Goal: Transaction & Acquisition: Purchase product/service

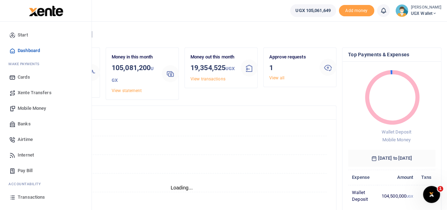
click at [26, 195] on span "Transactions" at bounding box center [31, 196] width 27 height 7
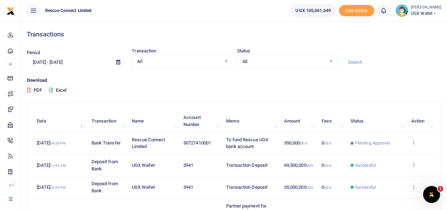
click at [354, 63] on input at bounding box center [391, 62] width 99 height 12
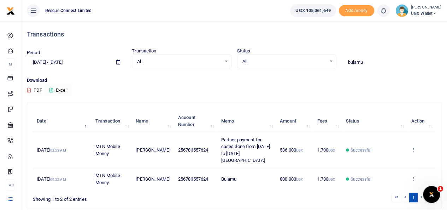
type input "bulamu"
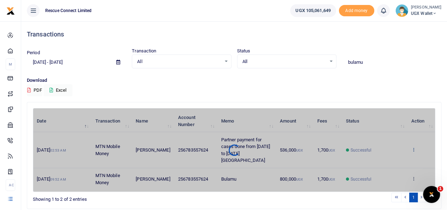
click at [413, 152] on div "Date Transaction Name Account Number Memo Amount Fees Status Action 2nd Sep 202…" at bounding box center [234, 150] width 403 height 84
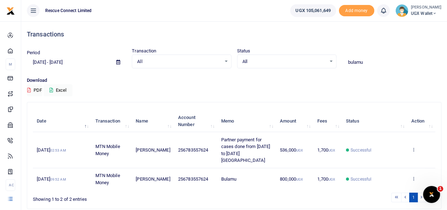
click at [413, 152] on icon at bounding box center [413, 149] width 5 height 5
click at [382, 181] on link "Send again" at bounding box center [388, 180] width 56 height 10
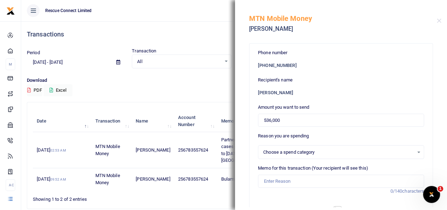
select select
drag, startPoint x: 288, startPoint y: 118, endPoint x: 254, endPoint y: 120, distance: 34.7
click at [254, 120] on div "Phone number +256 783557624 Recipient's name Blasio Kabugo Amount you want to s…" at bounding box center [341, 211] width 183 height 336
paste input "14"
type input "514,000"
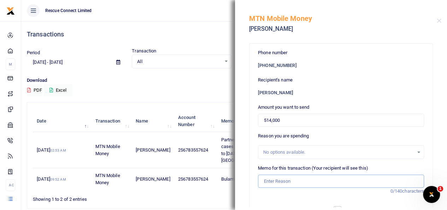
click at [307, 178] on input "Memo for this transaction (Your recipient will see this)" at bounding box center [341, 180] width 166 height 13
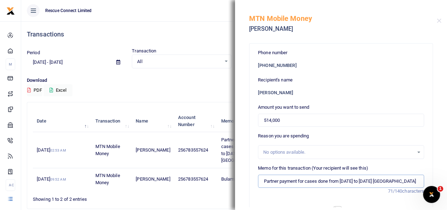
scroll to position [0, 1]
drag, startPoint x: 329, startPoint y: 179, endPoint x: 429, endPoint y: 159, distance: 102.0
click at [429, 159] on div "Phone number +256 783557624 Recipient's name Blasio Kabugo Amount you want to s…" at bounding box center [341, 123] width 212 height 168
click at [301, 180] on input "Partner payment for cases done on 4th and top up for case done on 31st Aug Bula…" at bounding box center [341, 180] width 166 height 13
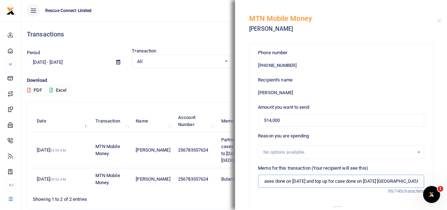
type input "Partner payment for cases done on 4th Sept and top up for case done on 31st Aug…"
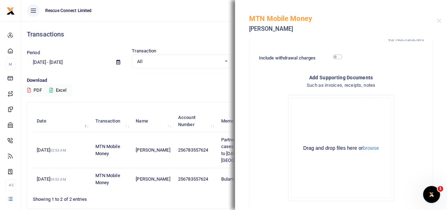
scroll to position [184, 0]
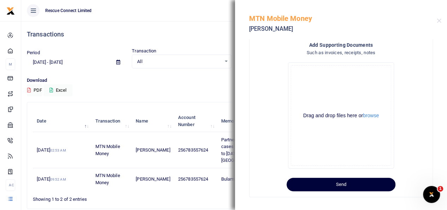
click at [334, 182] on button "Send" at bounding box center [341, 183] width 109 height 13
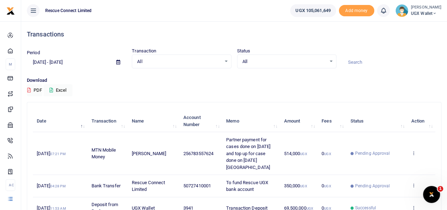
click at [365, 64] on input at bounding box center [391, 62] width 99 height 12
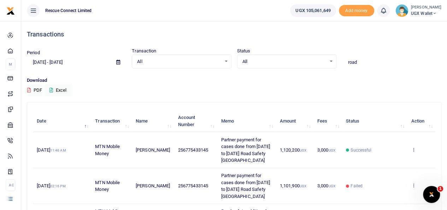
type input "ROAD SAFETY"
click at [415, 147] on icon at bounding box center [413, 149] width 5 height 5
click at [382, 177] on link "Send again" at bounding box center [388, 177] width 56 height 10
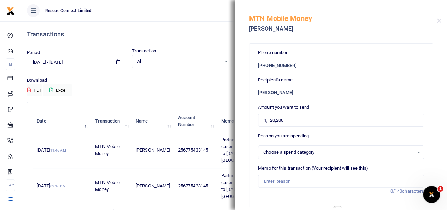
select select
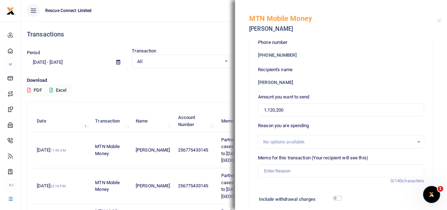
scroll to position [8, 0]
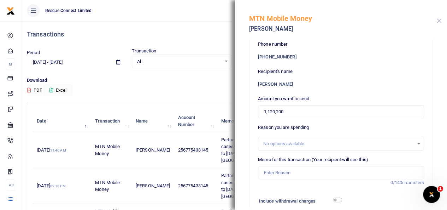
click at [440, 22] on button "Close" at bounding box center [439, 20] width 5 height 5
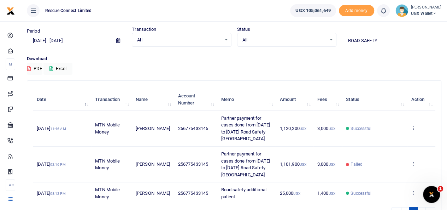
scroll to position [0, 0]
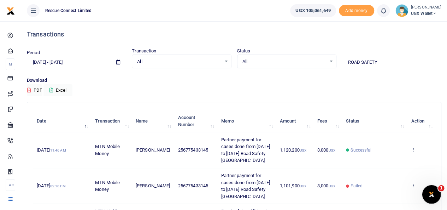
click at [432, 188] on div "Open Intercom Messenger" at bounding box center [430, 192] width 23 height 23
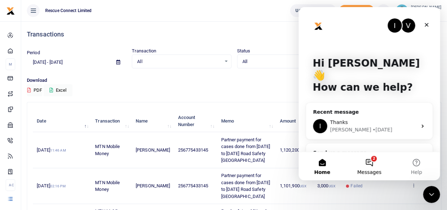
click at [371, 163] on button "2 Messages" at bounding box center [369, 166] width 47 height 28
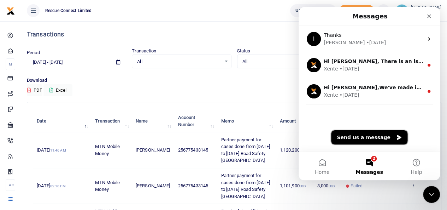
click at [358, 139] on button "Send us a message" at bounding box center [369, 137] width 76 height 14
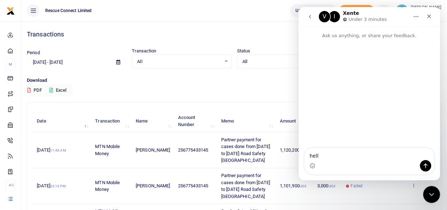
type textarea "hello"
type textarea "what"
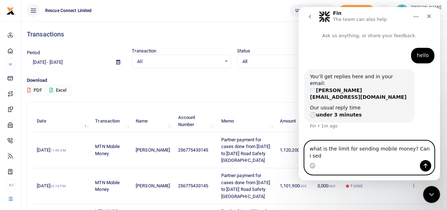
click at [333, 155] on textarea "what is the limit for sending mobile money? Can i sed" at bounding box center [369, 150] width 129 height 19
click at [336, 156] on textarea "what is the transaction limit for sending mobile money? Can i sed" at bounding box center [369, 150] width 129 height 19
click at [333, 157] on textarea "what is the transaction limit for sending mobile money? Can i send 3.5M" at bounding box center [369, 150] width 129 height 19
type textarea "what is the transaction limit for sending mobile money? Can i send ugx 3.5M"
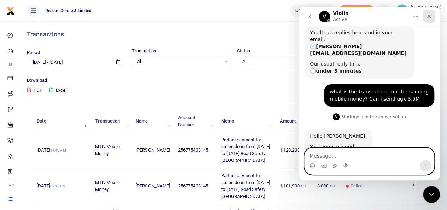
scroll to position [51, 0]
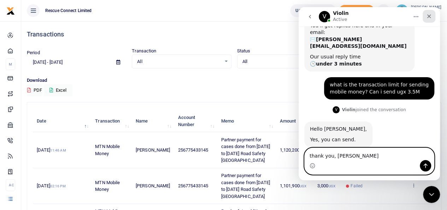
type textarea "thank you, Violin"
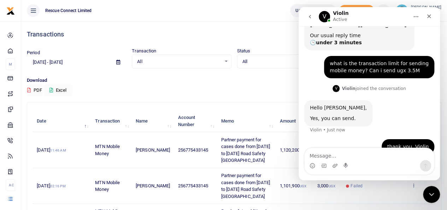
click at [181, 77] on p "Download" at bounding box center [234, 80] width 415 height 7
click at [431, 15] on icon "Close" at bounding box center [429, 16] width 6 height 6
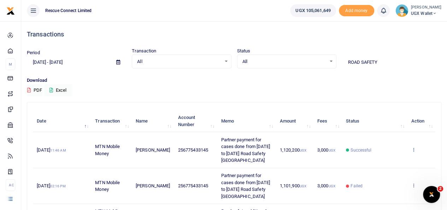
click at [415, 147] on icon at bounding box center [413, 149] width 5 height 5
click at [373, 176] on link "Send again" at bounding box center [388, 177] width 56 height 10
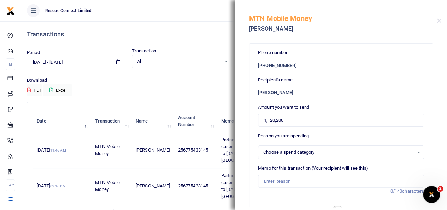
select select
drag, startPoint x: 283, startPoint y: 119, endPoint x: 257, endPoint y: 115, distance: 26.4
click at [257, 115] on div "Phone number +256 775433145 Recipient's name Sam Tomson Mwesigwa Amount you wan…" at bounding box center [341, 211] width 183 height 336
paste input "3,726,0"
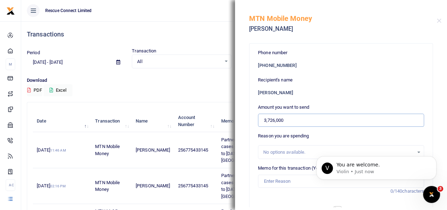
scroll to position [93, 0]
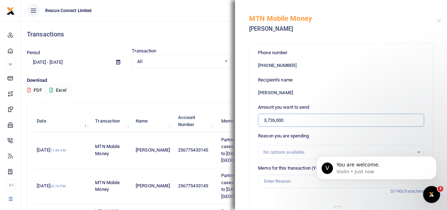
type input "3,726,000"
click at [286, 183] on input "Memo for this transaction (Your recipient will see this)" at bounding box center [341, 180] width 166 height 13
click at [307, 174] on html "V You are welcome. Violin • Just now" at bounding box center [376, 165] width 141 height 49
click at [433, 159] on icon "Dismiss notification" at bounding box center [435, 158] width 4 height 4
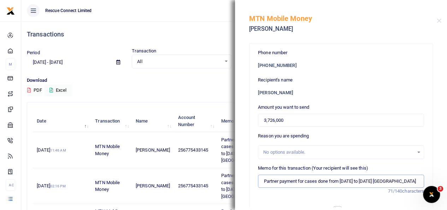
click at [350, 181] on input "Partner payment for cases done from 24th Jan to 2nd Feb Kisubi Hospital" at bounding box center [341, 180] width 166 height 13
click at [374, 180] on input "Partner payment for cases done from 31st Aug to 2nd Feb Kisubi Hospital" at bounding box center [341, 180] width 166 height 13
drag, startPoint x: 385, startPoint y: 181, endPoint x: 452, endPoint y: 169, distance: 68.3
click at [447, 169] on html "Start Dashboard M ake Payments Cards Xente Transfers Mobile Money Banks Airtime" at bounding box center [223, 137] width 447 height 274
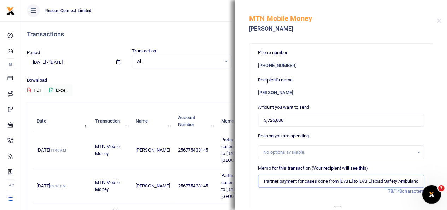
scroll to position [0, 20]
drag, startPoint x: 806, startPoint y: 364, endPoint x: 435, endPoint y: 187, distance: 411.2
paste input "Road Safety Uganda"
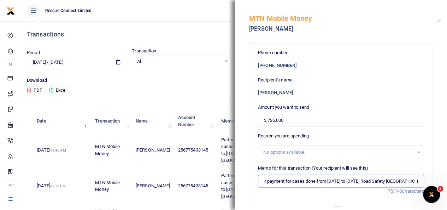
type input "Partner payment for cases done from 31st Aug to 8th Sept Road Safety Uganda"
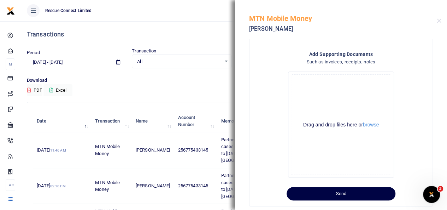
scroll to position [178, 0]
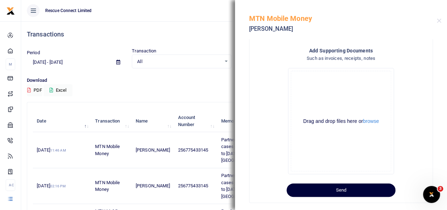
click at [358, 191] on button "Send" at bounding box center [341, 189] width 109 height 13
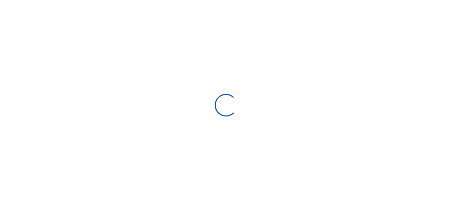
select select
type input "[DATE] - [DATE]"
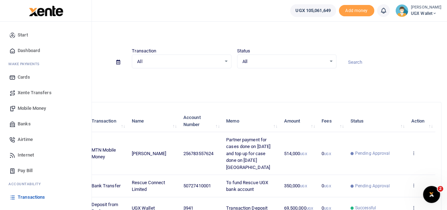
click at [26, 120] on span "Banks" at bounding box center [24, 123] width 13 height 7
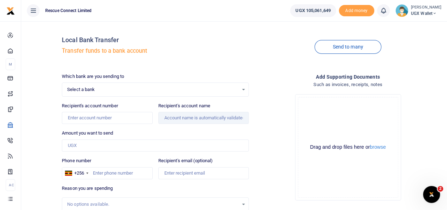
click at [352, 52] on link "Send to many" at bounding box center [348, 47] width 66 height 14
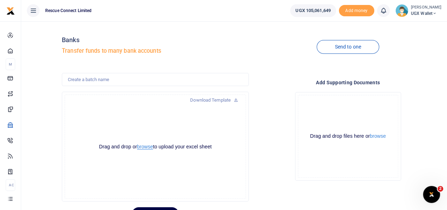
click at [146, 148] on button "browse" at bounding box center [145, 146] width 16 height 5
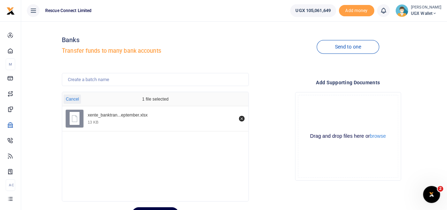
scroll to position [35, 0]
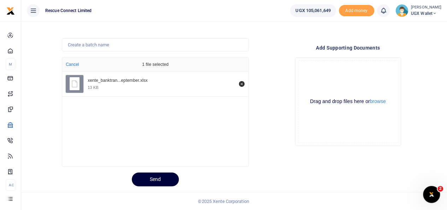
click at [151, 180] on button "Send" at bounding box center [155, 179] width 47 height 14
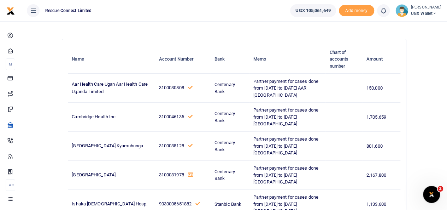
scroll to position [0, 0]
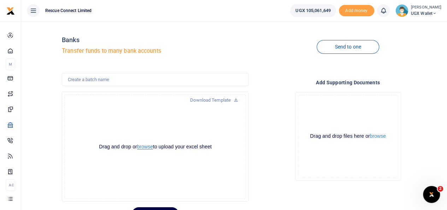
click at [145, 146] on button "browse" at bounding box center [145, 146] width 16 height 5
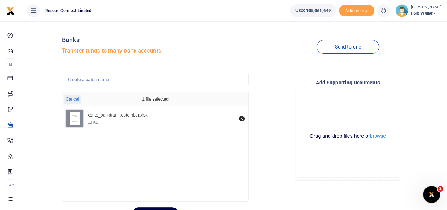
scroll to position [35, 0]
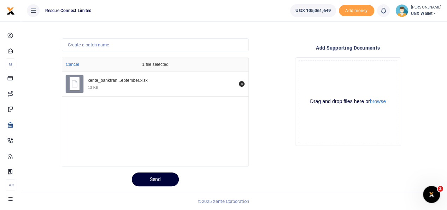
click at [155, 176] on button "Send" at bounding box center [155, 179] width 47 height 14
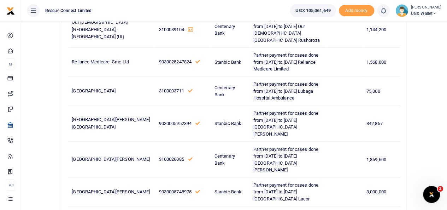
scroll to position [332, 0]
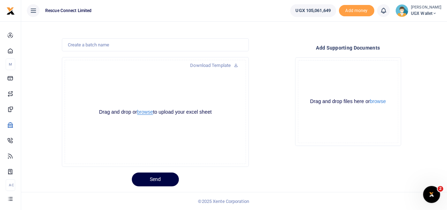
click at [144, 113] on button "browse" at bounding box center [145, 111] width 16 height 5
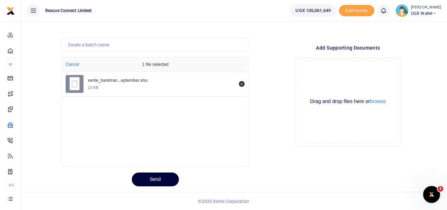
click at [155, 183] on button "Send" at bounding box center [155, 179] width 47 height 14
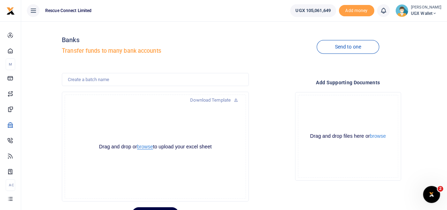
click at [144, 145] on button "browse" at bounding box center [145, 146] width 16 height 5
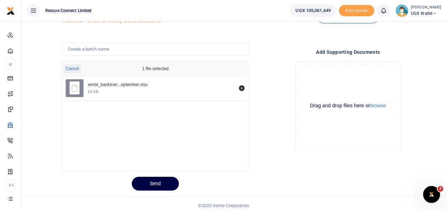
scroll to position [35, 0]
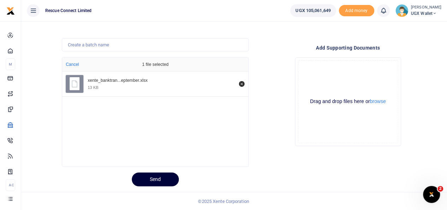
click at [150, 178] on button "Send" at bounding box center [155, 179] width 47 height 14
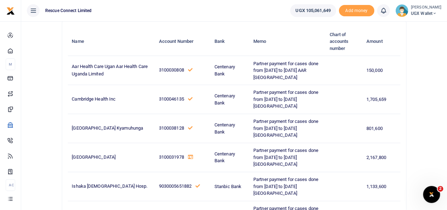
scroll to position [0, 0]
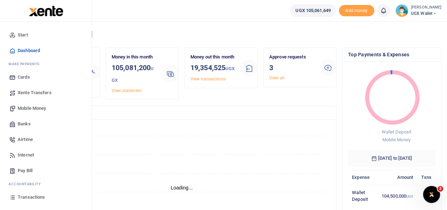
click at [27, 126] on span "Banks" at bounding box center [24, 123] width 13 height 7
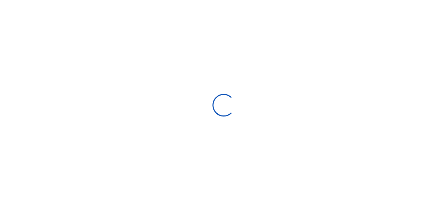
select select
select select "Loading bundles"
select select
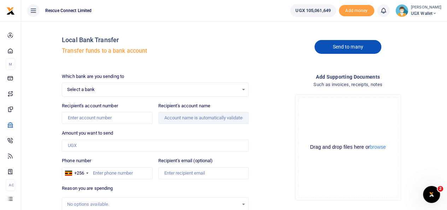
click at [351, 43] on link "Send to many" at bounding box center [348, 47] width 66 height 14
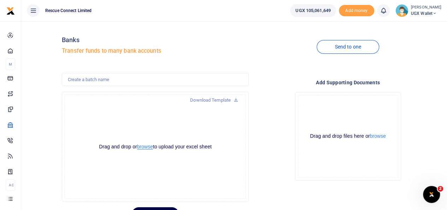
click at [140, 146] on button "browse" at bounding box center [145, 146] width 16 height 5
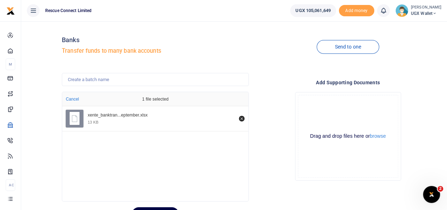
click at [167, 207] on div at bounding box center [166, 205] width 8 height 8
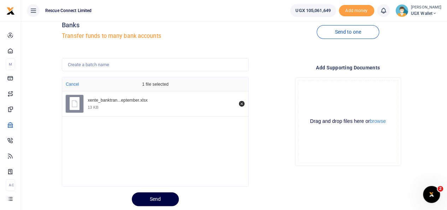
scroll to position [16, 0]
click at [164, 198] on button "Send" at bounding box center [155, 198] width 47 height 14
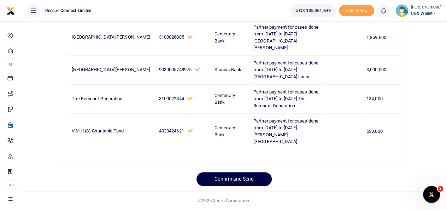
scroll to position [660, 0]
click at [224, 181] on button "Confirm and Send" at bounding box center [233, 179] width 75 height 14
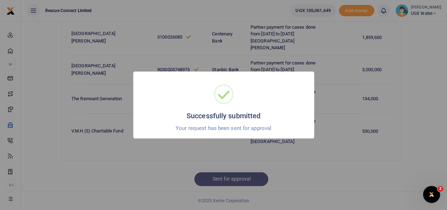
scroll to position [653, 0]
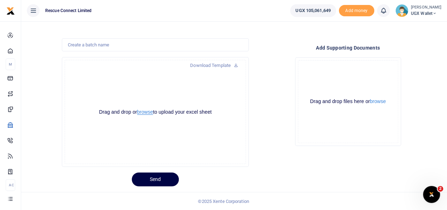
click at [139, 111] on button "browse" at bounding box center [145, 111] width 16 height 5
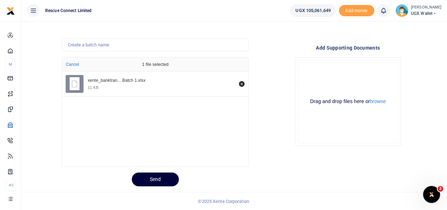
click at [158, 174] on button "Send" at bounding box center [155, 179] width 47 height 14
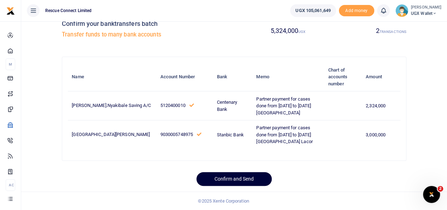
click at [225, 186] on button "Confirm and Send" at bounding box center [233, 179] width 75 height 14
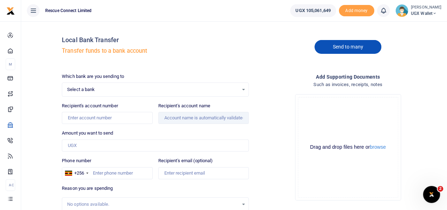
click at [331, 49] on link "Send to many" at bounding box center [348, 47] width 66 height 14
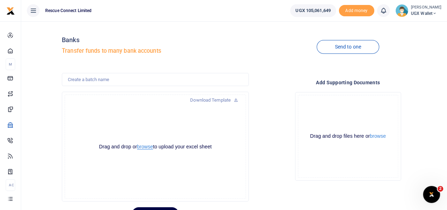
click at [144, 144] on button "browse" at bounding box center [145, 146] width 16 height 5
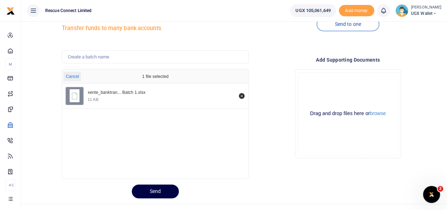
scroll to position [28, 0]
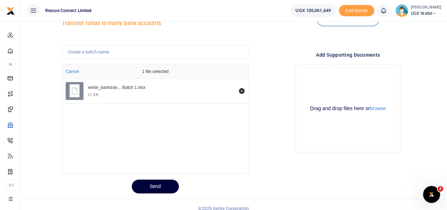
click at [150, 186] on button "Send" at bounding box center [155, 186] width 47 height 14
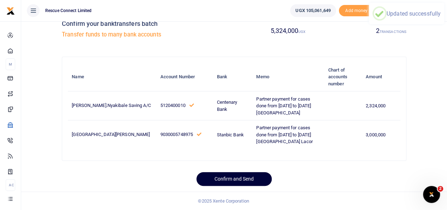
click at [231, 186] on button "Confirm and Send" at bounding box center [233, 179] width 75 height 14
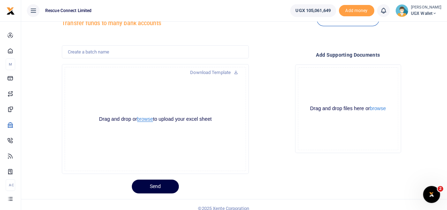
click at [140, 118] on button "browse" at bounding box center [145, 118] width 16 height 5
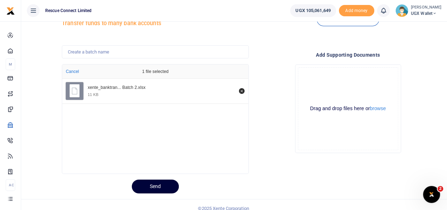
click at [154, 188] on button "Send" at bounding box center [155, 186] width 47 height 14
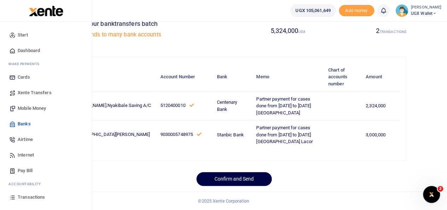
click at [26, 195] on span "Transactions" at bounding box center [31, 196] width 27 height 7
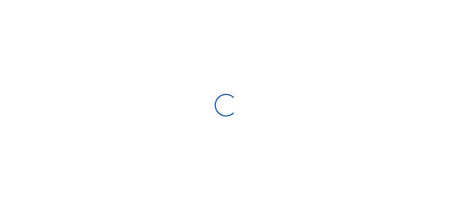
select select
type input "[DATE] - [DATE]"
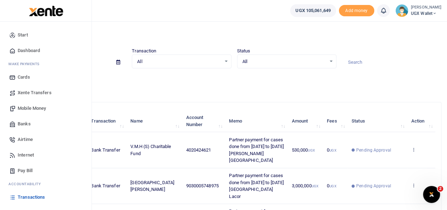
click at [22, 123] on span "Banks" at bounding box center [24, 123] width 13 height 7
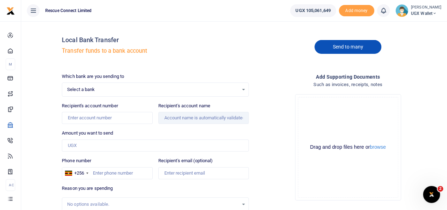
click at [342, 46] on link "Send to many" at bounding box center [348, 47] width 66 height 14
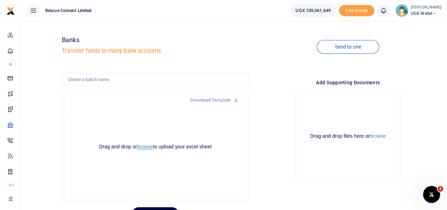
click at [141, 144] on button "browse" at bounding box center [145, 146] width 16 height 5
click at [149, 147] on button "browse" at bounding box center [145, 146] width 16 height 5
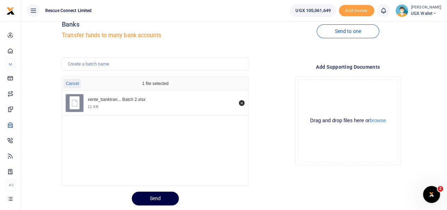
scroll to position [17, 0]
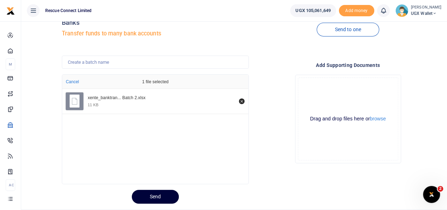
click at [149, 196] on button "Send" at bounding box center [155, 196] width 47 height 14
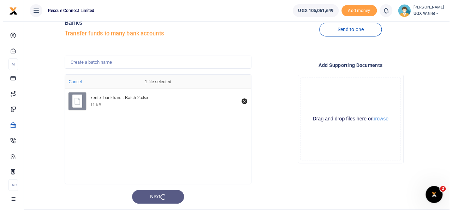
scroll to position [0, 0]
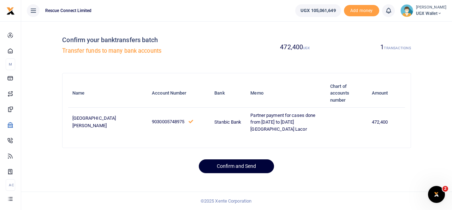
click at [221, 170] on button "Confirm and Send" at bounding box center [236, 166] width 75 height 14
